Goal: Transaction & Acquisition: Purchase product/service

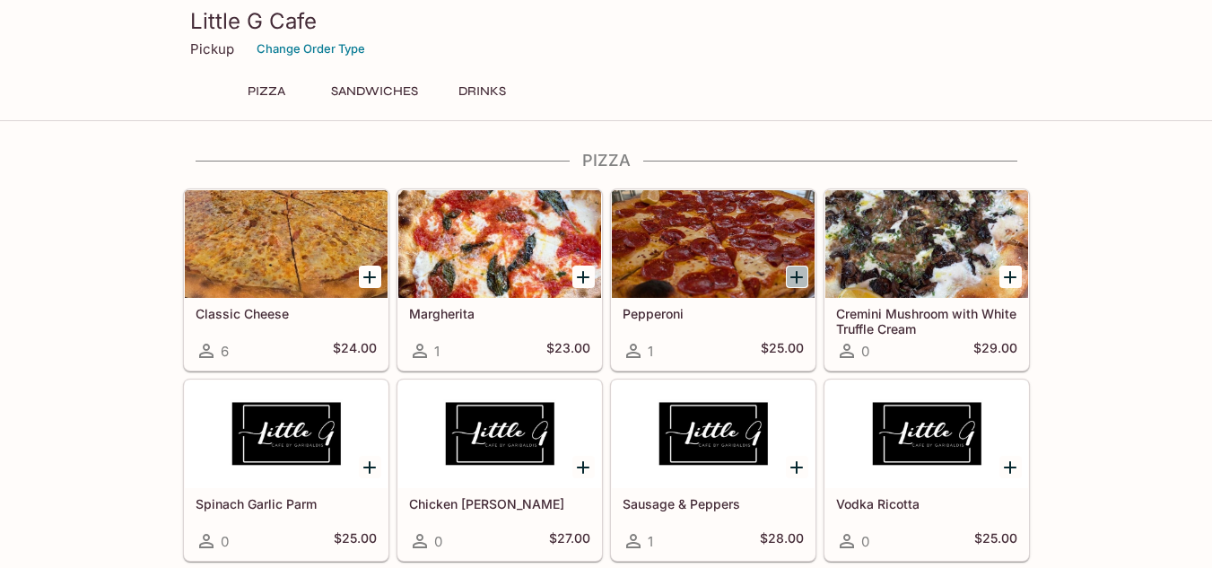
click at [797, 276] on icon "Add Pepperoni" at bounding box center [796, 277] width 13 height 13
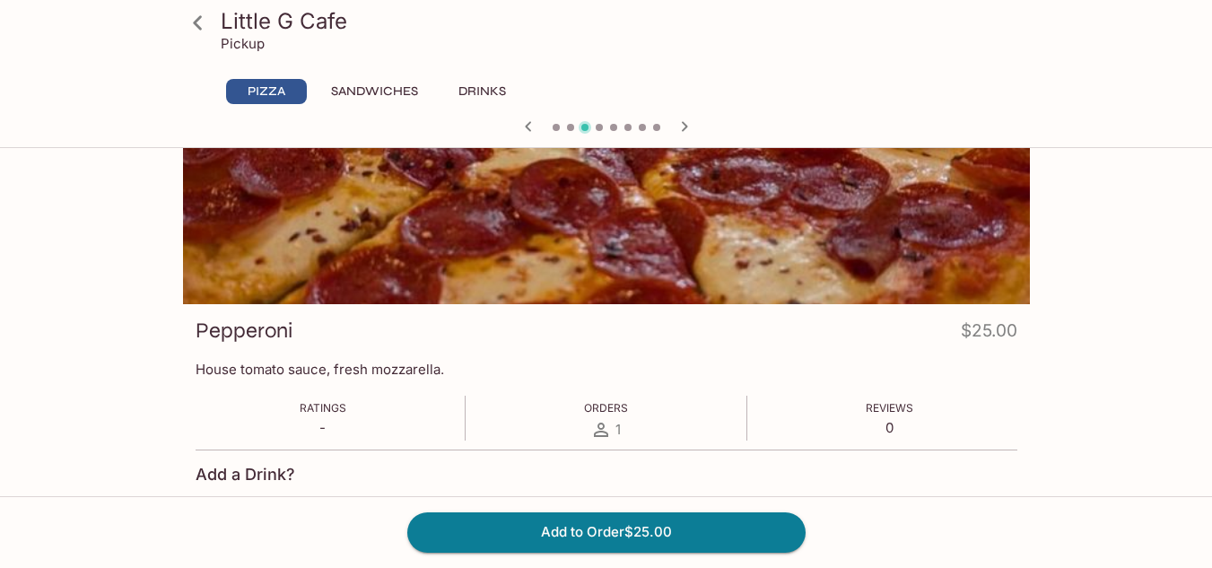
scroll to position [91, 0]
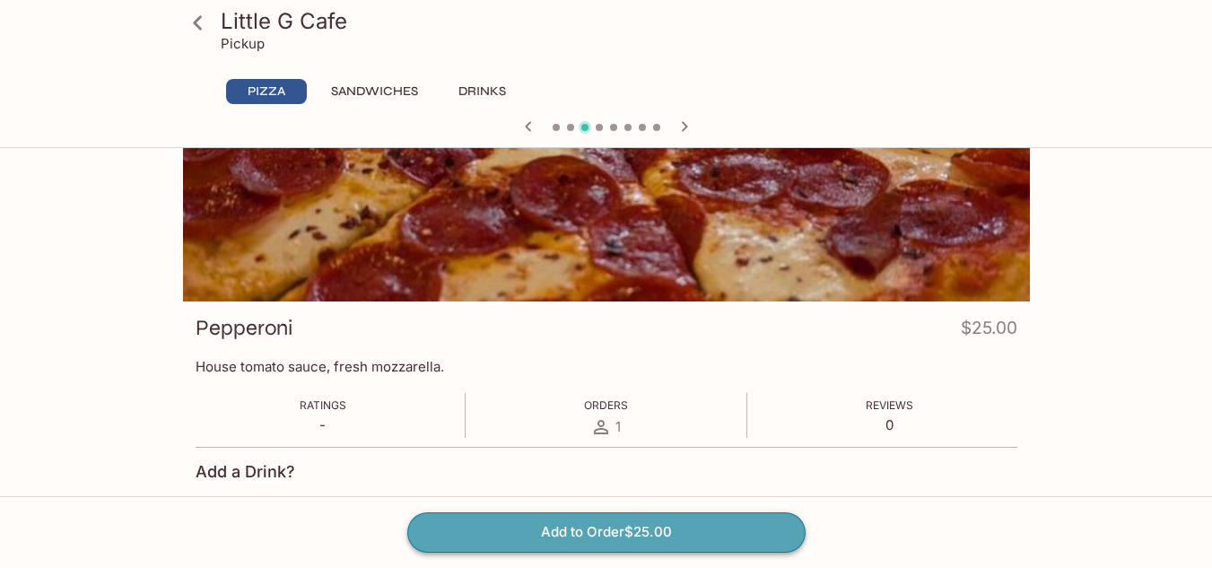
click at [699, 537] on button "Add to Order $25.00" at bounding box center [606, 531] width 398 height 39
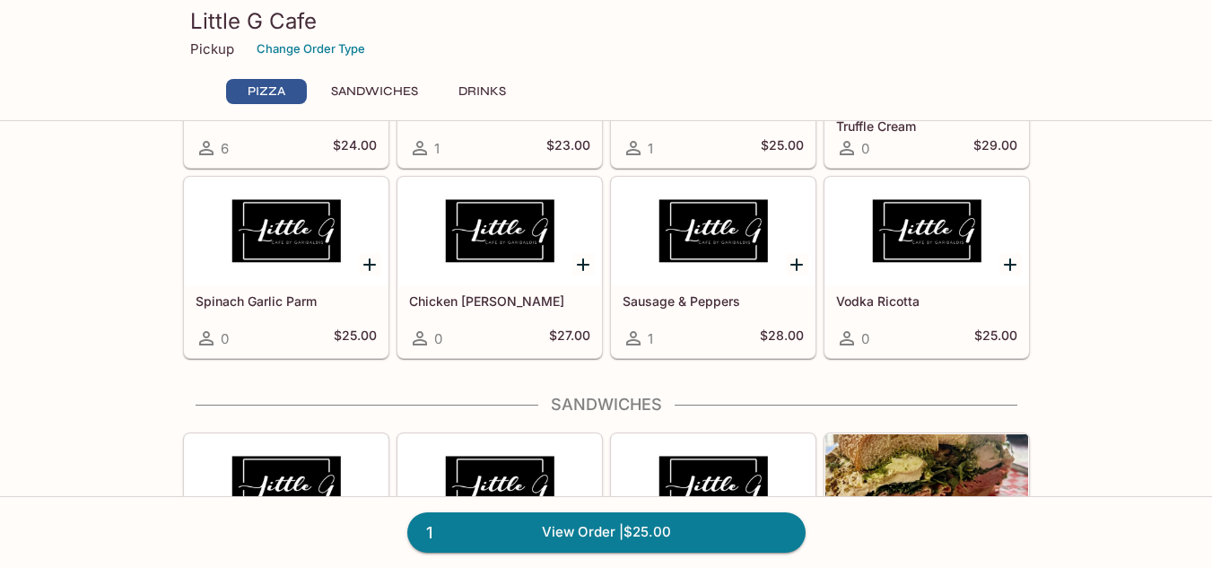
scroll to position [179, 0]
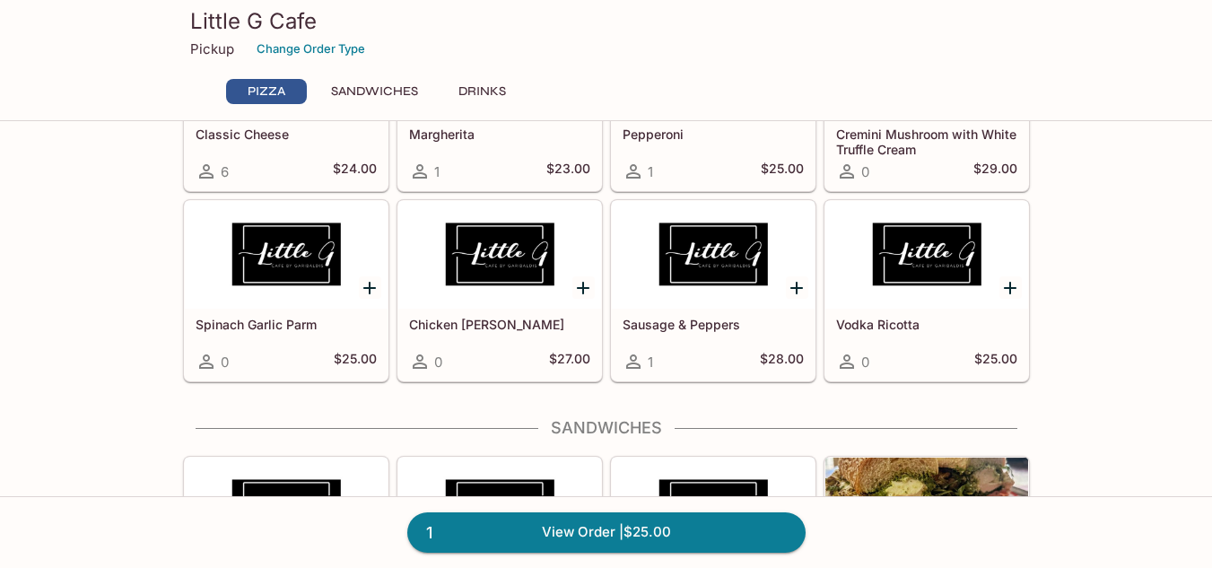
click at [1007, 281] on icon "Add Vodka Ricotta" at bounding box center [1010, 288] width 22 height 22
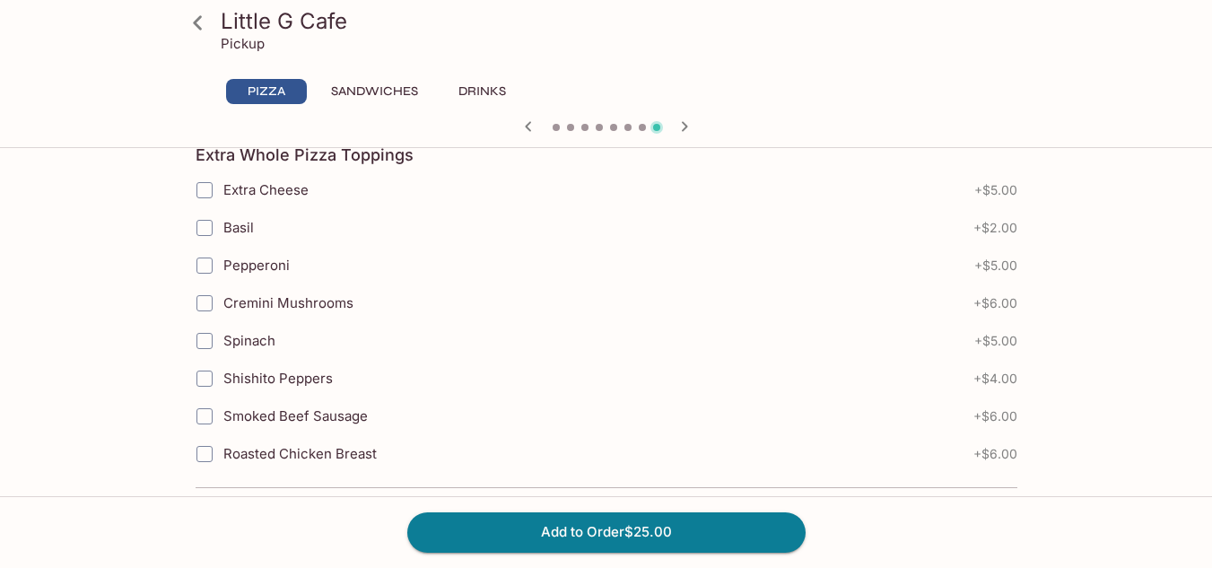
scroll to position [729, 0]
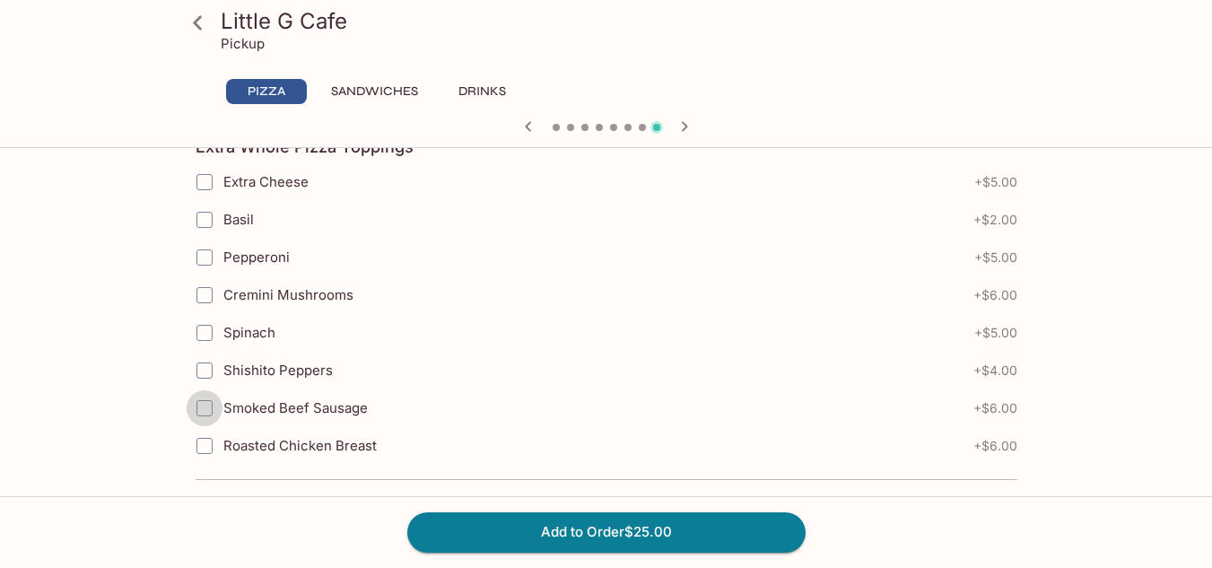
click at [199, 407] on input "Smoked Beef Sausage" at bounding box center [205, 408] width 36 height 36
checkbox input "true"
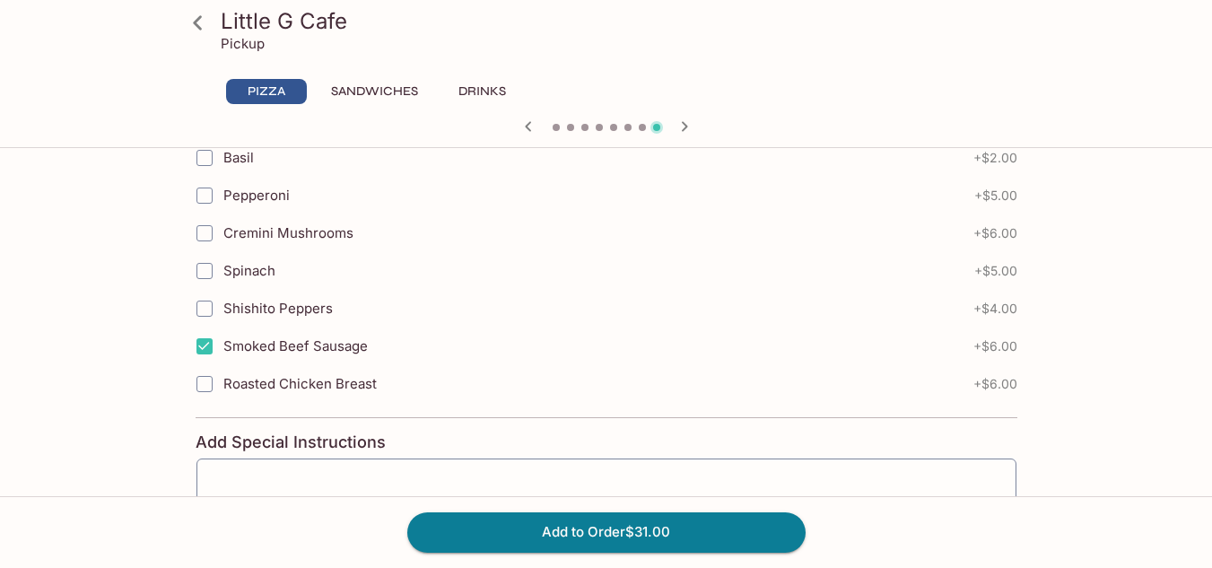
scroll to position [810, 0]
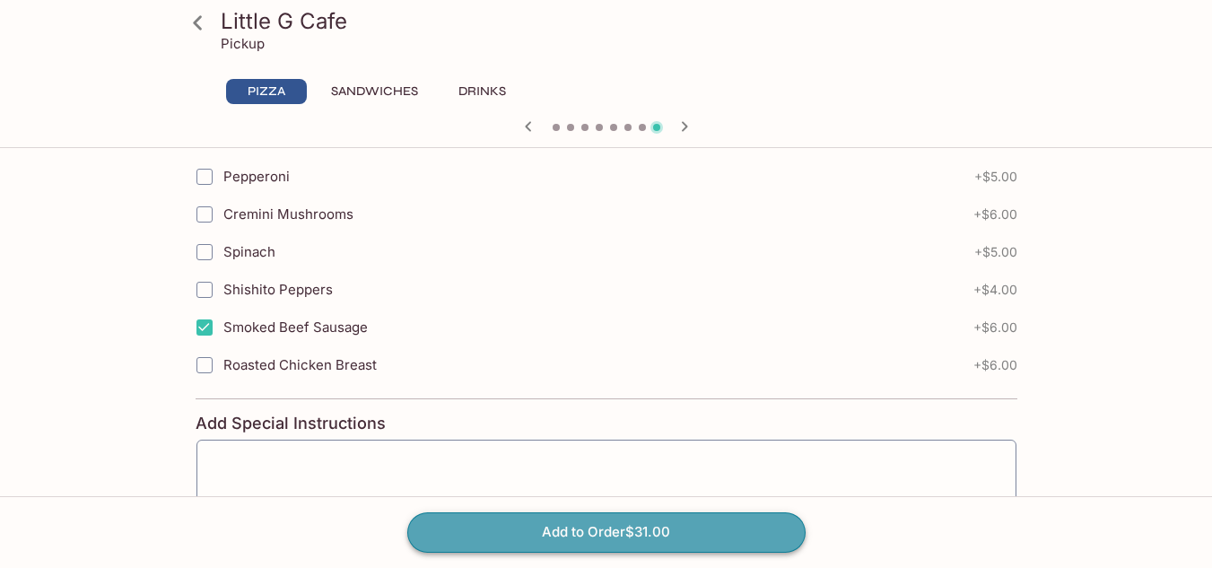
click at [729, 537] on button "Add to Order $31.00" at bounding box center [606, 531] width 398 height 39
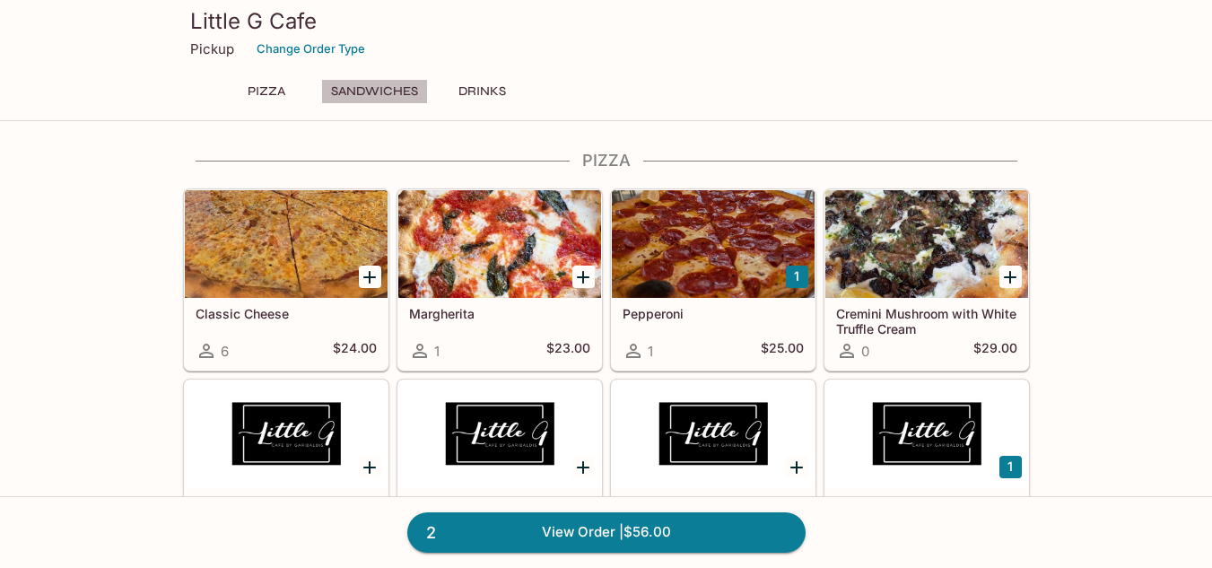
click at [394, 83] on button "Sandwiches" at bounding box center [374, 91] width 107 height 25
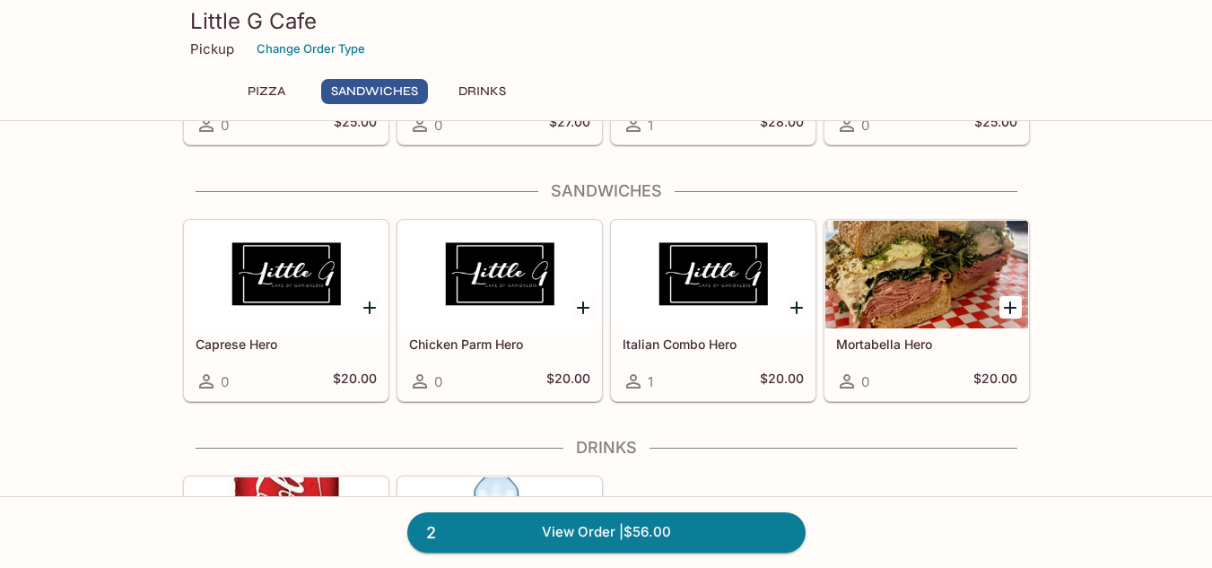
scroll to position [445, 0]
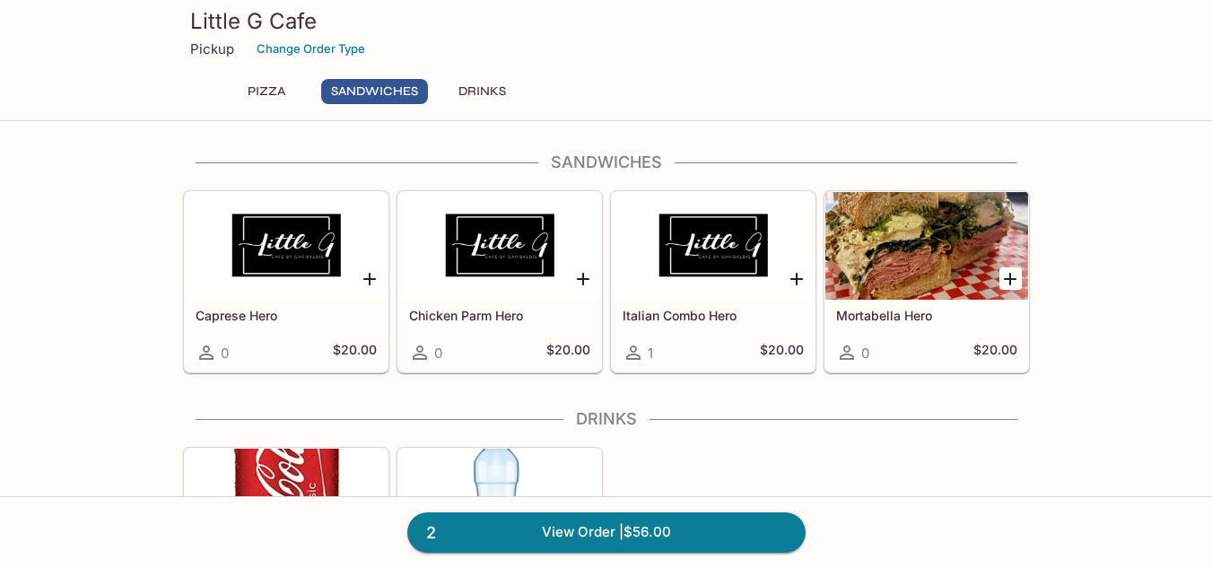
click at [1007, 274] on icon "Add Mortabella Hero" at bounding box center [1010, 279] width 22 height 22
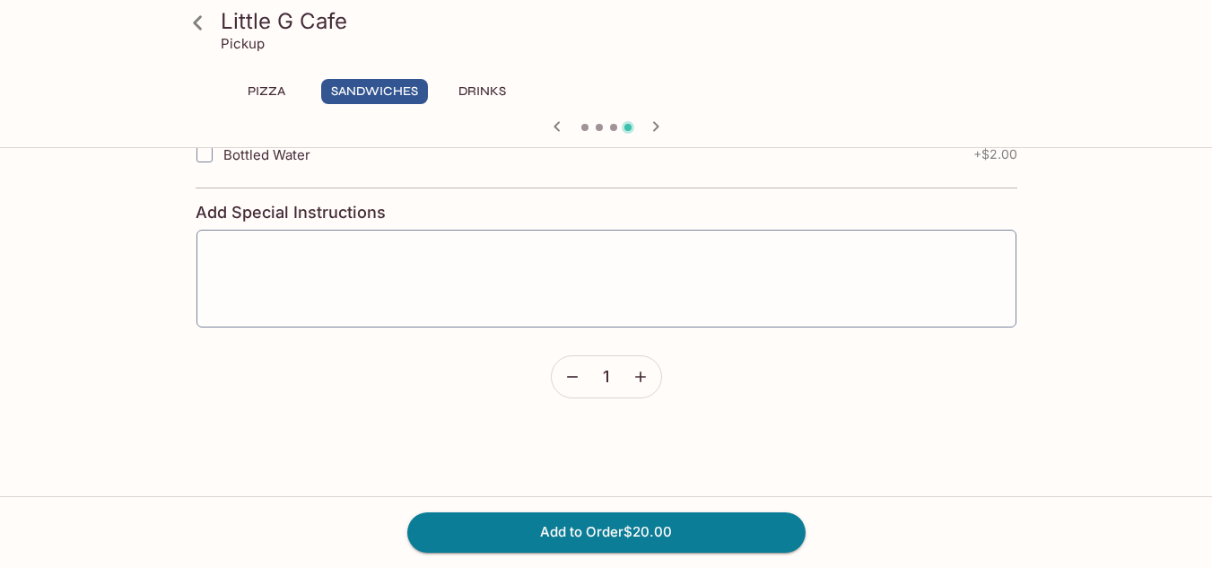
scroll to position [719, 0]
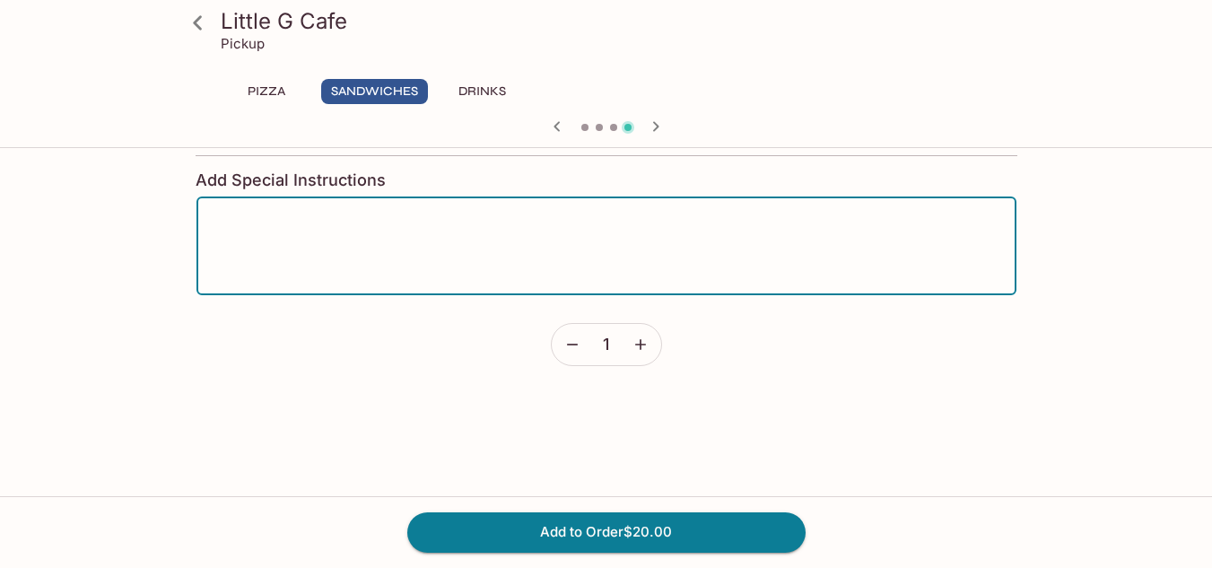
click at [912, 259] on textarea at bounding box center [606, 246] width 795 height 68
type textarea "Request the bread be toasted."
click at [647, 528] on button "Add to Order $20.00" at bounding box center [606, 531] width 398 height 39
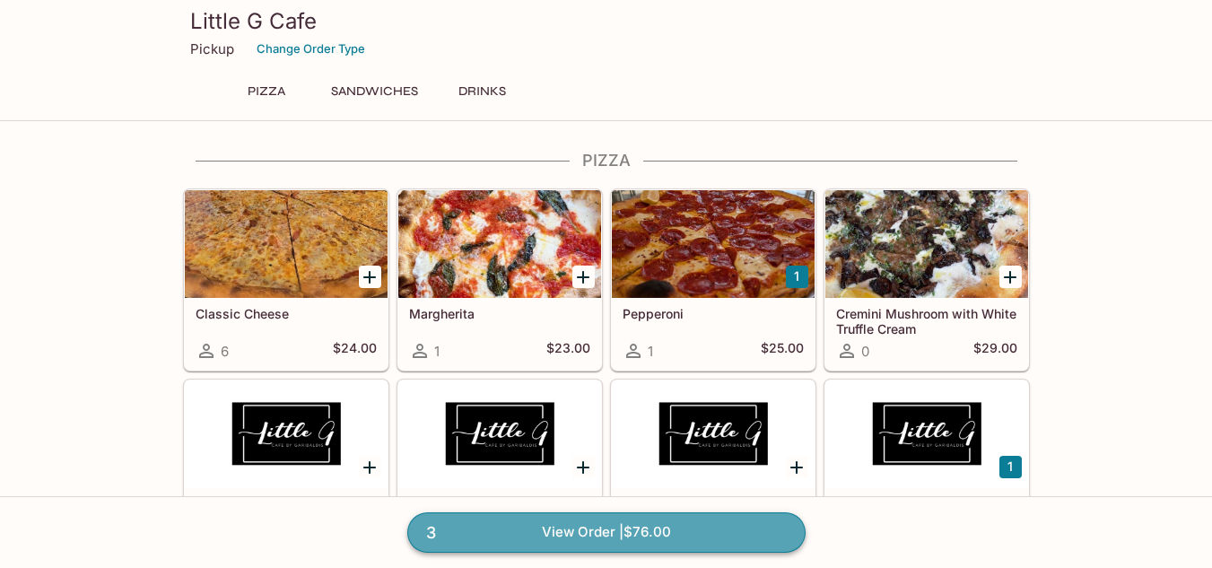
click at [726, 521] on link "3 View Order | $76.00" at bounding box center [606, 531] width 398 height 39
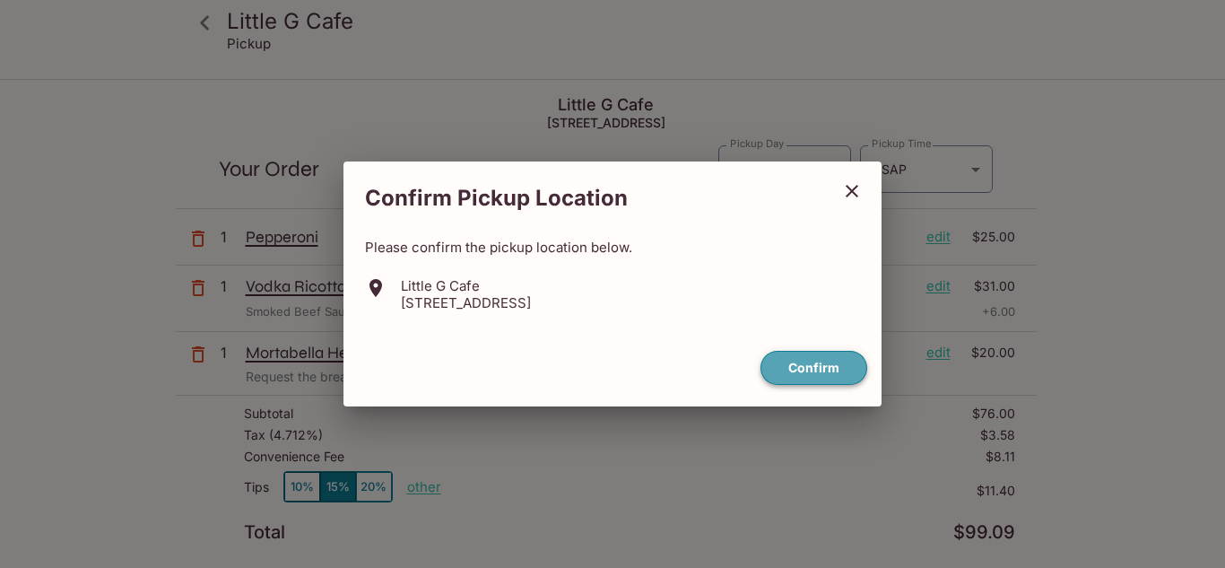
click at [837, 364] on button "Confirm" at bounding box center [814, 368] width 107 height 35
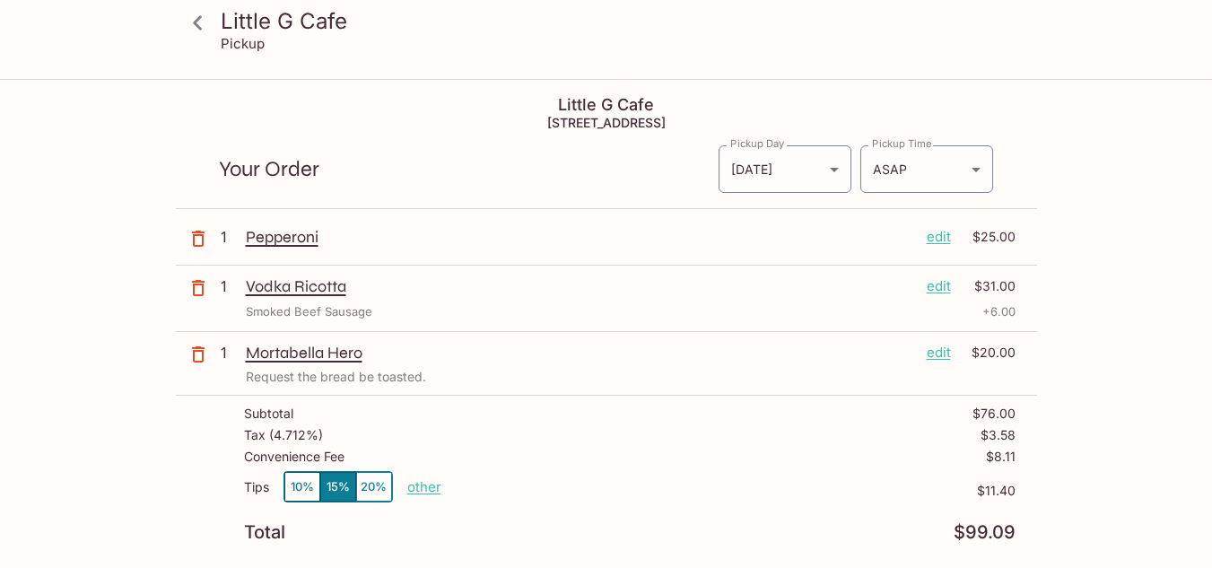
click at [418, 492] on p "other" at bounding box center [424, 486] width 34 height 17
type input "0.00"
click at [149, 434] on div "Little G Cafe Pickup Little G Cafe [STREET_ADDRESS] Your Order Pickup Day [DATE…" at bounding box center [606, 524] width 1148 height 886
click at [198, 23] on icon at bounding box center [197, 22] width 31 height 31
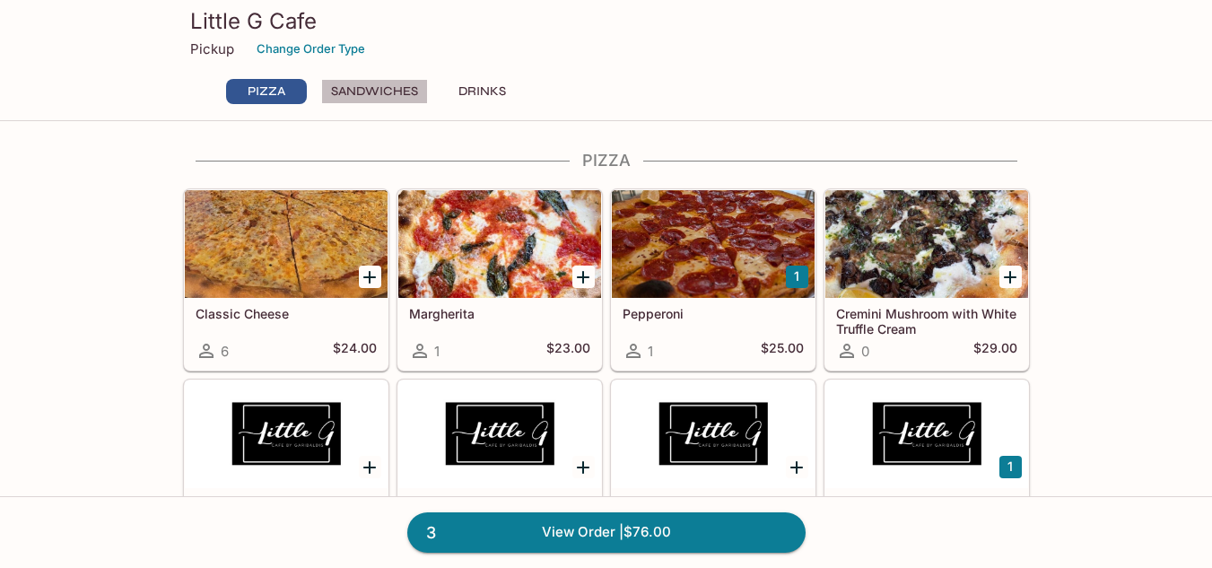
click at [385, 87] on button "Sandwiches" at bounding box center [374, 91] width 107 height 25
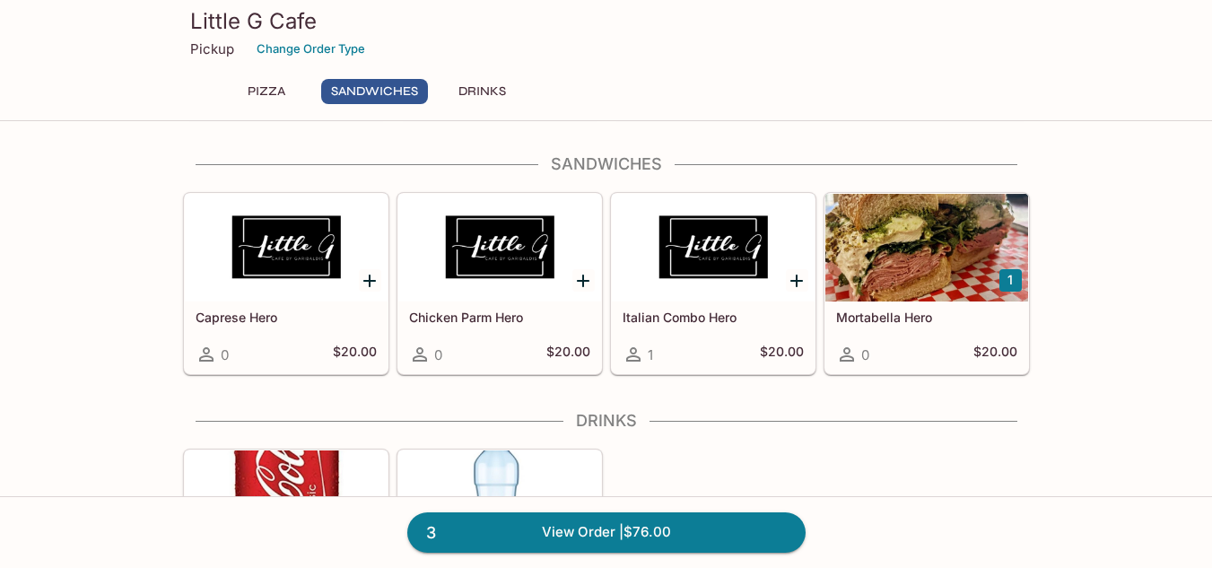
scroll to position [445, 0]
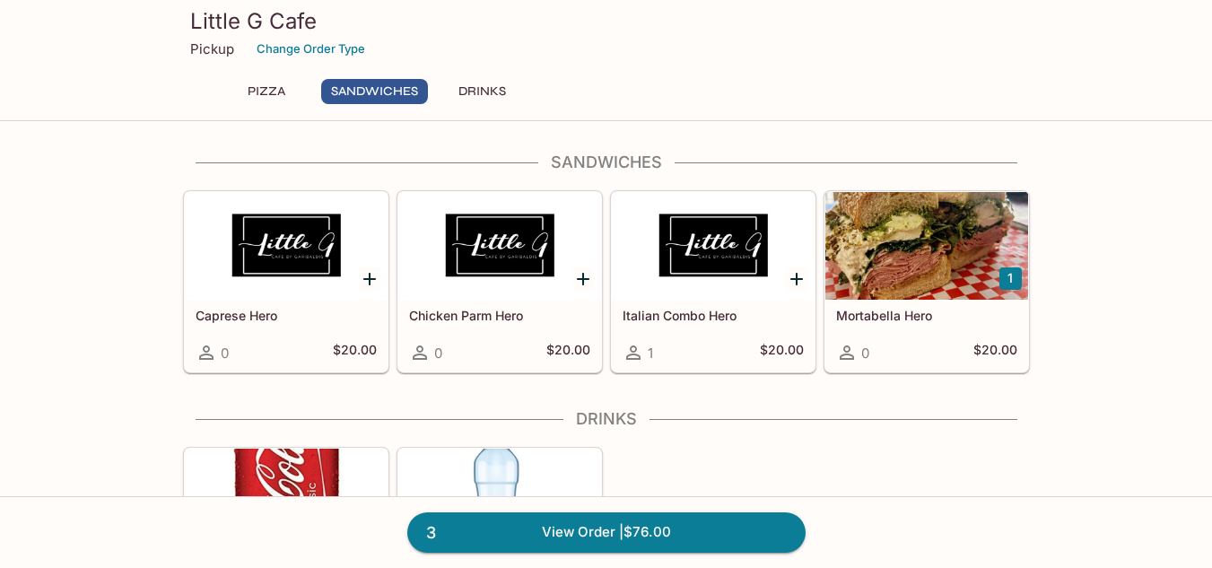
click at [125, 222] on div "Pizza Classic Cheese 6 $24.00 Margherita 1 $23.00 1 Pepperoni 1 $25.00 Cremini …" at bounding box center [606, 213] width 1212 height 1014
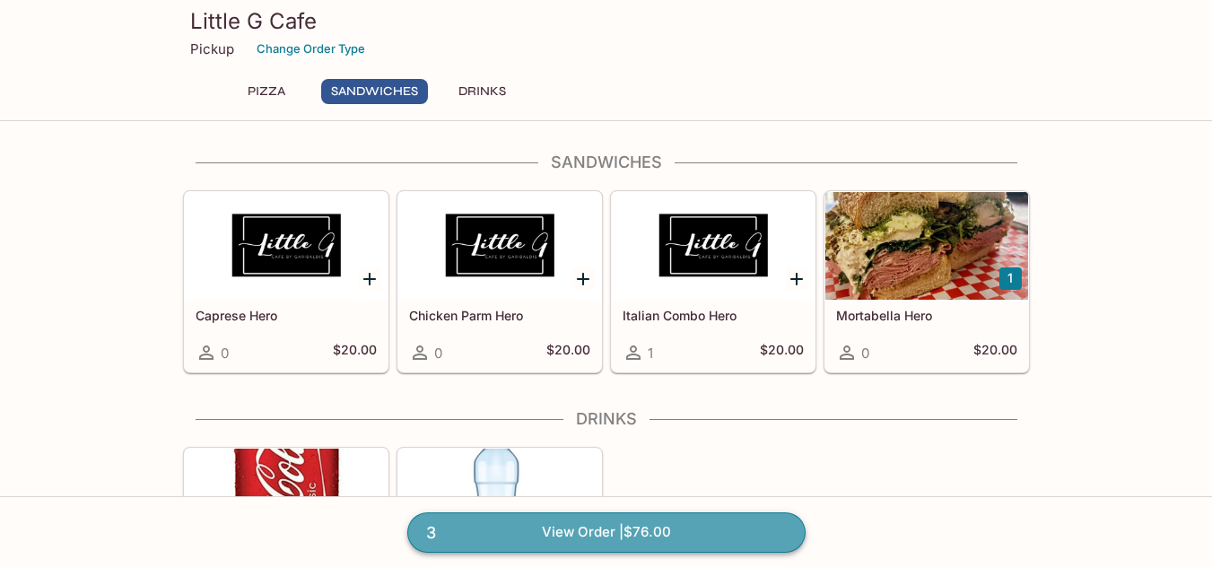
click at [710, 528] on link "3 View Order | $76.00" at bounding box center [606, 531] width 398 height 39
